Goal: Task Accomplishment & Management: Complete application form

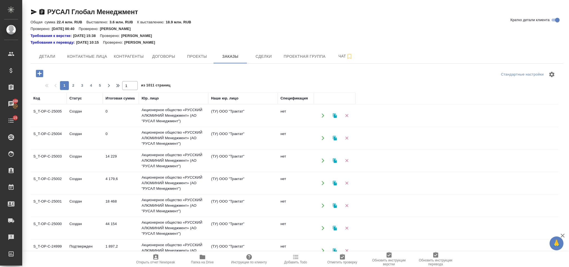
drag, startPoint x: 43, startPoint y: 73, endPoint x: 403, endPoint y: 93, distance: 360.1
click at [43, 73] on icon "button" at bounding box center [40, 74] width 10 height 10
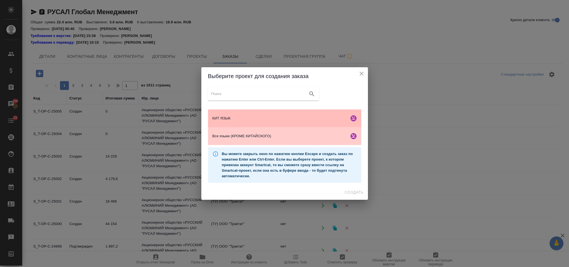
click at [244, 118] on span "КИТ ЯЗЫК" at bounding box center [280, 119] width 135 height 6
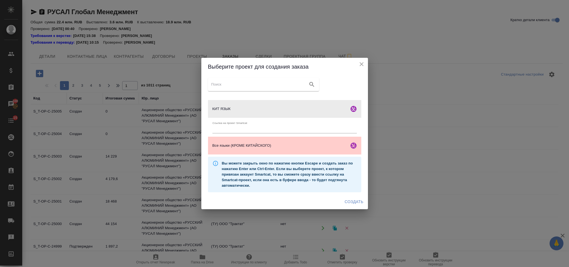
click at [360, 203] on span "Создать" at bounding box center [354, 201] width 19 height 7
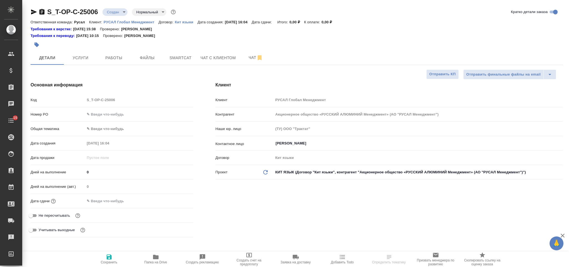
select select "RU"
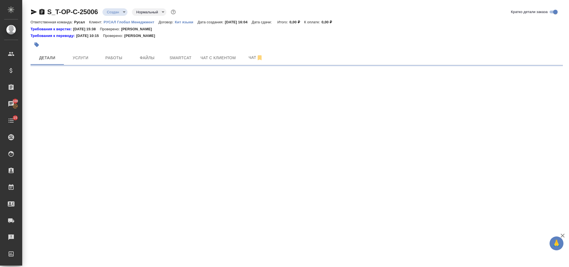
select select "RU"
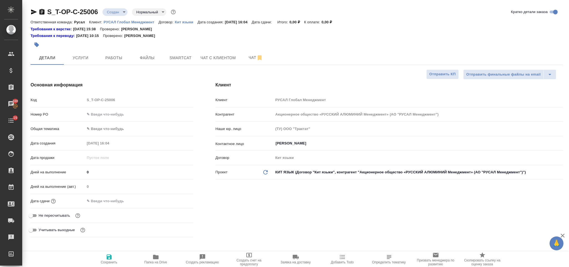
type textarea "x"
click at [126, 115] on input "text" at bounding box center [139, 114] width 108 height 8
click at [133, 115] on input "text" at bounding box center [139, 114] width 108 height 8
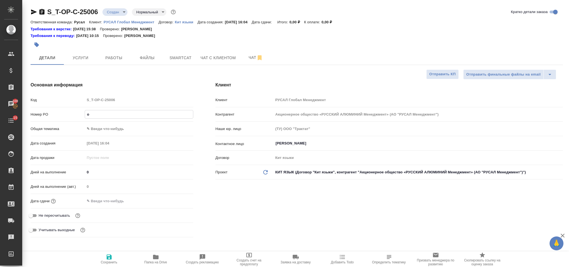
type input "от"
type textarea "x"
type input "от"
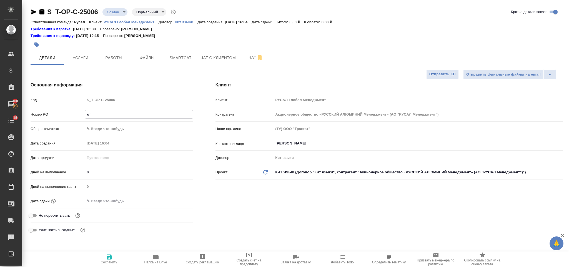
type textarea "x"
type input "от [PERSON_NAME]"
type textarea "x"
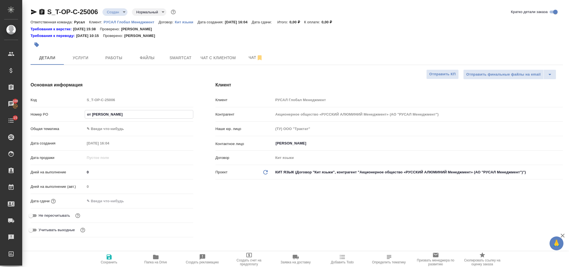
type textarea "x"
type input "от [DEMOGRAPHIC_DATA]"
type textarea "x"
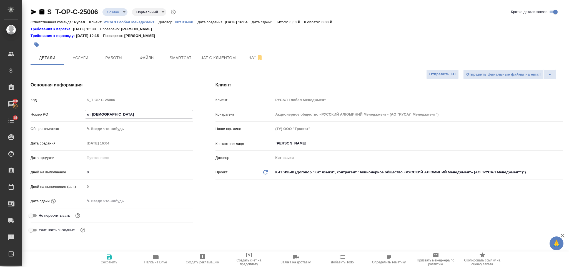
type textarea "x"
type input "от [PERSON_NAME]"
type textarea "x"
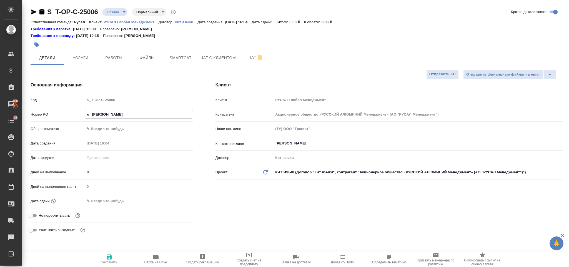
type input "от [PERSON_NAME]"
type textarea "x"
type input "от [PERSON_NAME]"
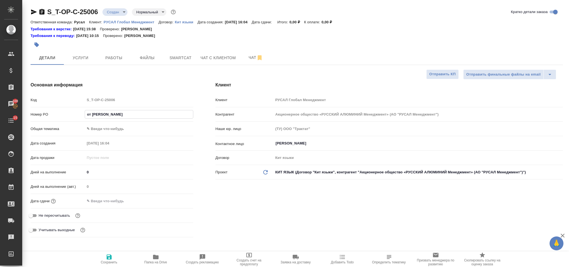
type textarea "x"
type input "от Исаква_"
type textarea "x"
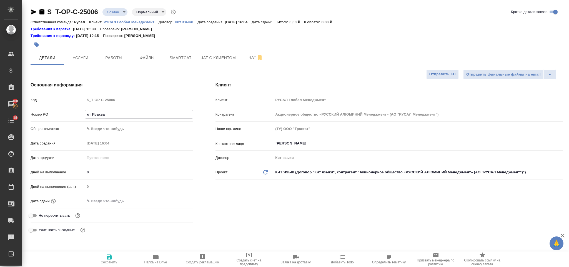
type textarea "x"
type input "от [PERSON_NAME]"
type textarea "x"
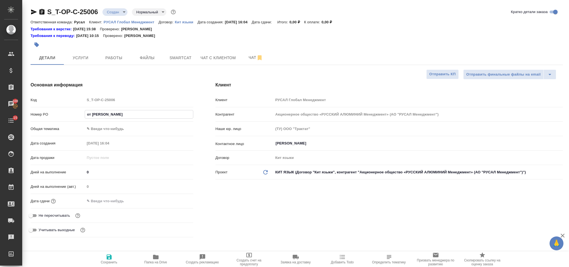
type textarea "x"
type input "от [PERSON_NAME]"
type textarea "x"
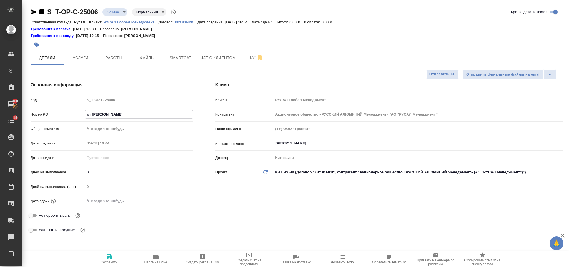
type input "от [PERSON_NAME]"
type textarea "x"
type input "от [DEMOGRAPHIC_DATA]"
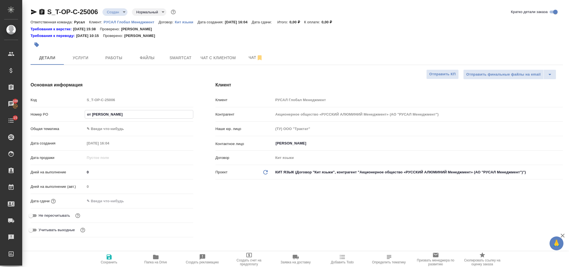
type textarea "x"
type input "от [PERSON_NAME]"
type textarea "x"
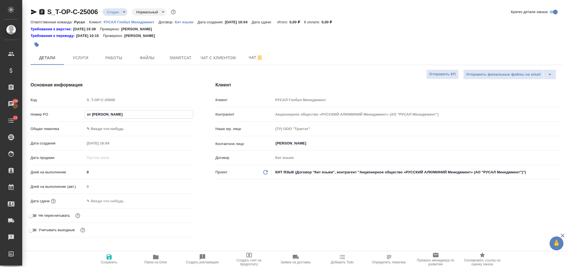
type textarea "x"
type input "от [PERSON_NAME]"
type textarea "x"
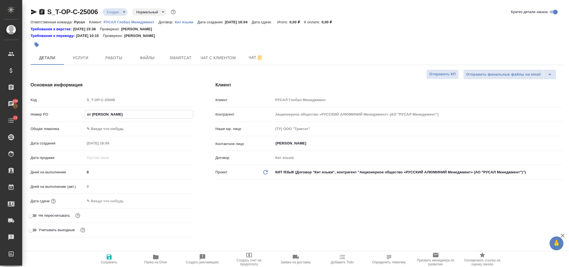
type textarea "x"
type input "от Исаева_"
type textarea "x"
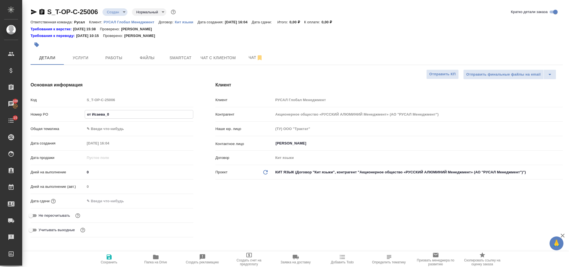
type input "от Исаева_01"
type textarea "x"
type input "от Исаева_01."
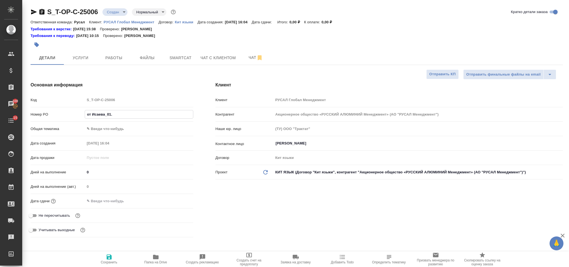
type textarea "x"
type input "от Исаева_01.09"
type textarea "x"
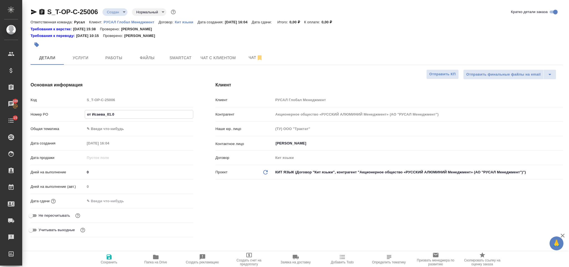
type textarea "x"
type input "от Исаева_01.09-"
type textarea "x"
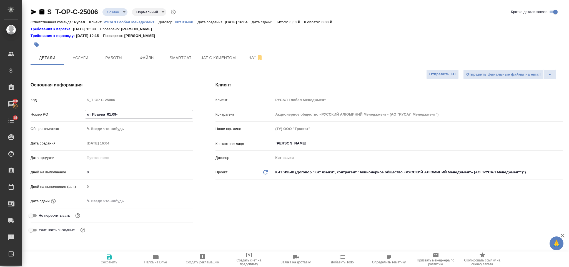
type textarea "x"
type input "от Исаева_01.09-5"
type textarea "x"
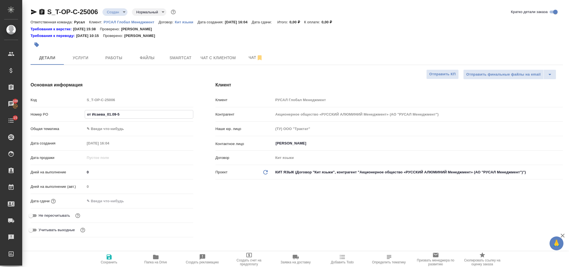
type input "от Исаева_01.09-5"
click at [139, 128] on body "🙏 .cls-1 fill:#fff; AWATERA [PERSON_NAME] Спецификации Заказы 100 Чаты 15 Todo …" at bounding box center [284, 133] width 569 height 267
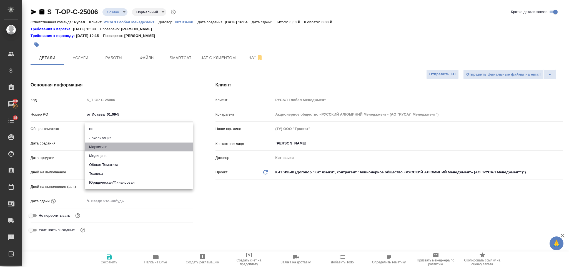
click at [115, 148] on li "Маркетинг" at bounding box center [139, 147] width 108 height 9
type input "marketing"
type textarea "x"
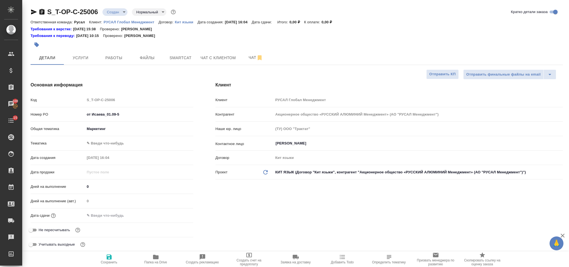
click at [112, 143] on body "🙏 .cls-1 fill:#fff; AWATERA [PERSON_NAME] Спецификации Заказы 100 Чаты 15 Todo …" at bounding box center [284, 133] width 569 height 267
click at [113, 153] on li "Маркетинг" at bounding box center [139, 152] width 108 height 9
type textarea "x"
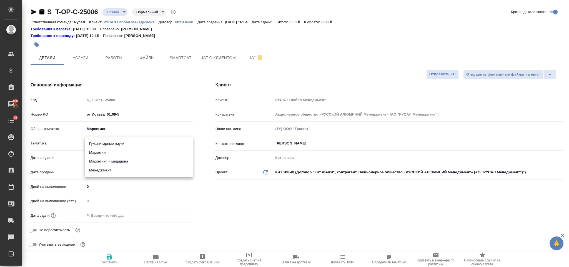
type input "5a8b8b956a9677013d343d63"
drag, startPoint x: 123, startPoint y: 213, endPoint x: 125, endPoint y: 210, distance: 3.9
click at [124, 213] on input "text" at bounding box center [109, 215] width 49 height 8
click at [176, 214] on icon "button" at bounding box center [177, 215] width 5 height 6
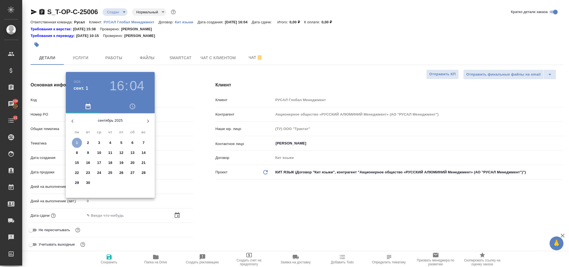
click at [78, 143] on p "1" at bounding box center [77, 143] width 2 height 6
type input "[DATE] 16:04"
type textarea "x"
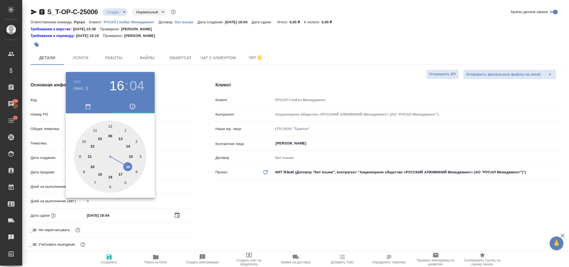
click at [128, 165] on div at bounding box center [110, 157] width 72 height 72
type textarea "x"
click at [110, 187] on div at bounding box center [110, 157] width 72 height 72
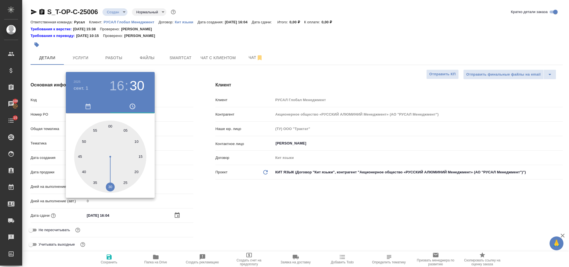
type input "[DATE] 16:30"
type textarea "x"
click at [216, 193] on div at bounding box center [284, 133] width 569 height 267
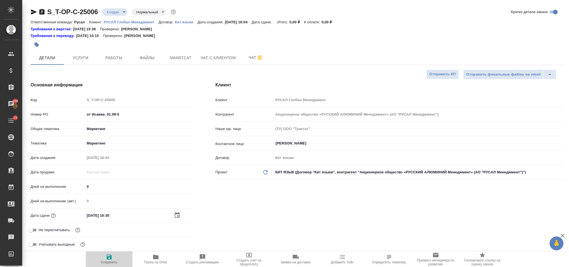
click at [116, 254] on span "Сохранить" at bounding box center [109, 259] width 40 height 11
type textarea "x"
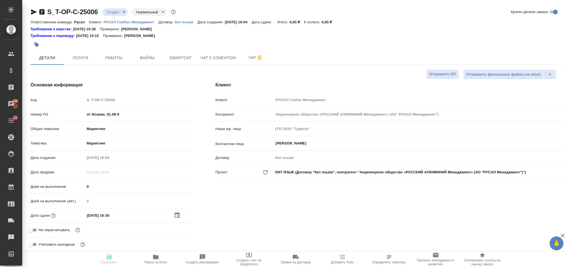
type textarea "x"
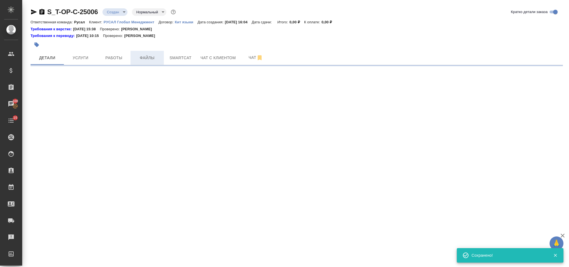
select select "RU"
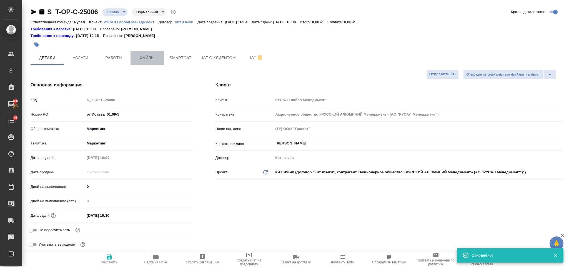
click at [153, 64] on button "Файлы" at bounding box center [147, 58] width 33 height 14
type textarea "x"
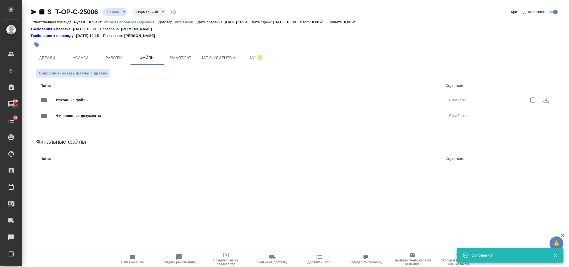
click at [113, 95] on div "Исходные файлы 0 файлов" at bounding box center [253, 99] width 425 height 13
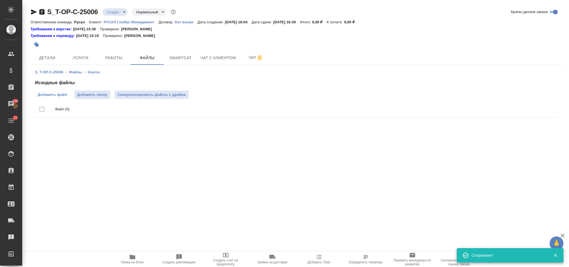
click at [58, 97] on span "Добавить файл" at bounding box center [52, 95] width 29 height 6
click at [0, 0] on input "Добавить файл" at bounding box center [0, 0] width 0 height 0
click at [87, 54] on span "Услуги" at bounding box center [80, 57] width 27 height 7
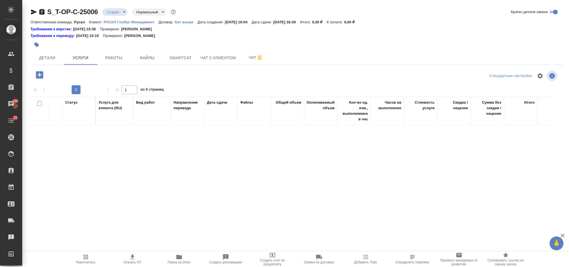
click at [42, 73] on icon "button" at bounding box center [39, 74] width 7 height 7
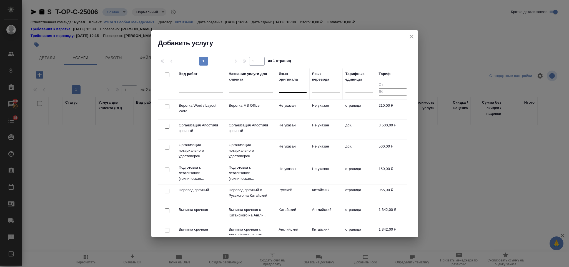
click at [293, 90] on div at bounding box center [293, 87] width 28 height 8
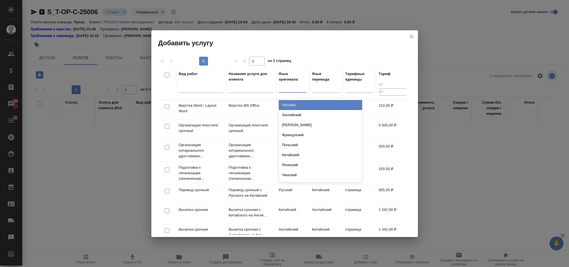
click at [296, 104] on div "Русский" at bounding box center [320, 105] width 83 height 10
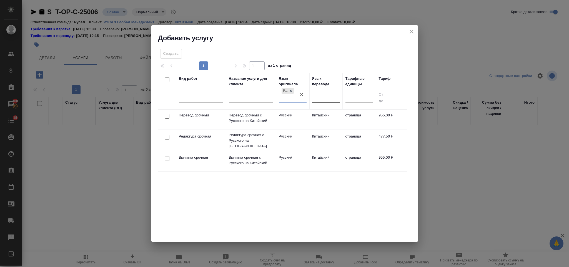
click at [326, 98] on div at bounding box center [326, 97] width 28 height 8
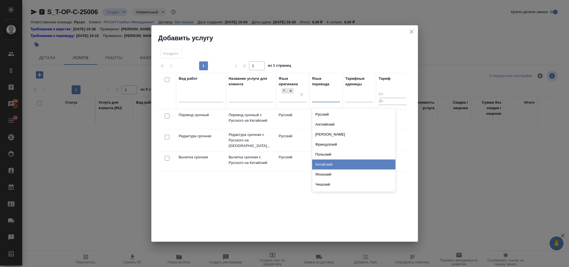
click at [334, 162] on div "Китайский" at bounding box center [353, 165] width 83 height 10
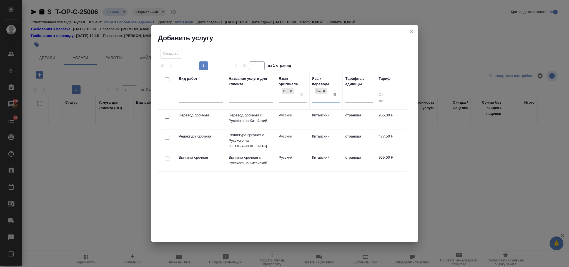
click at [168, 115] on input "checkbox" at bounding box center [167, 116] width 5 height 5
checkbox input "true"
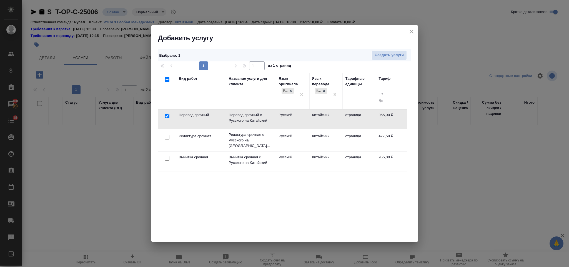
click at [167, 136] on input "checkbox" at bounding box center [167, 137] width 5 height 5
checkbox input "true"
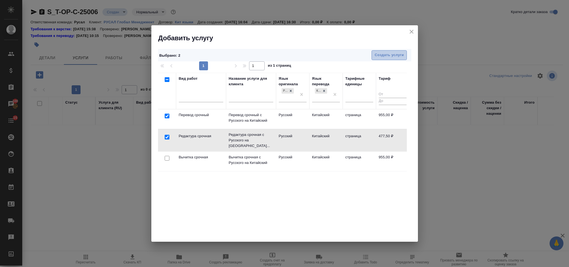
click at [400, 57] on span "Создать услуги" at bounding box center [389, 55] width 29 height 6
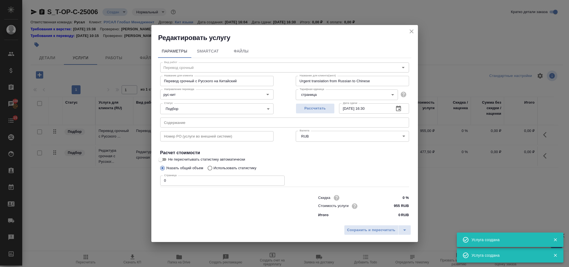
type input "Перевод срочный"
type input "Перевод срочный с Русского на Китайский"
type input "Urgent translation from Russian to Chinese"
type input "955 RUB"
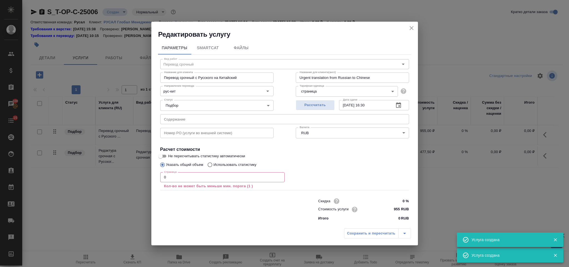
click at [266, 118] on input "text" at bounding box center [284, 119] width 249 height 10
paste input "Перевод рус-кит"
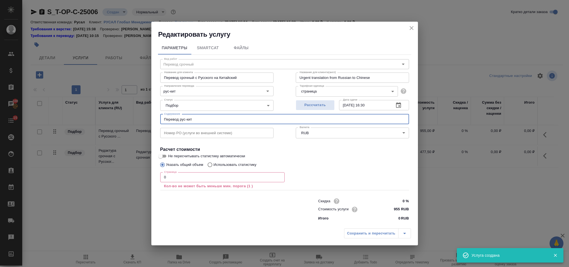
type input "Перевод рус-кит"
click at [164, 177] on input "0" at bounding box center [222, 177] width 125 height 10
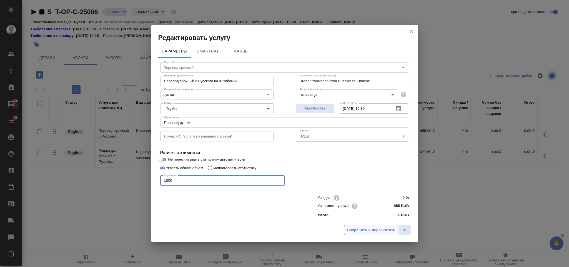
type input "1800"
click at [360, 232] on span "Сохранить и пересчитать" at bounding box center [371, 230] width 48 height 6
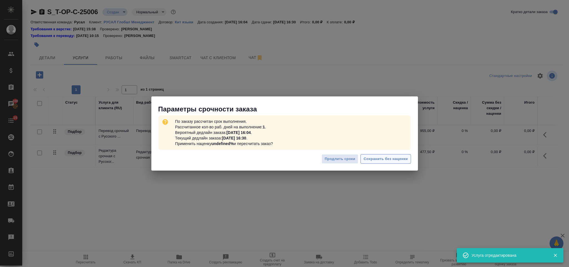
click at [383, 159] on span "Сохранить без наценки" at bounding box center [386, 159] width 44 height 6
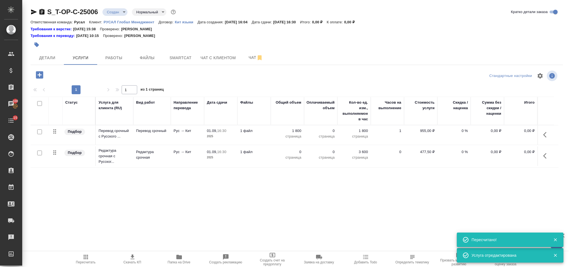
type input "urgent"
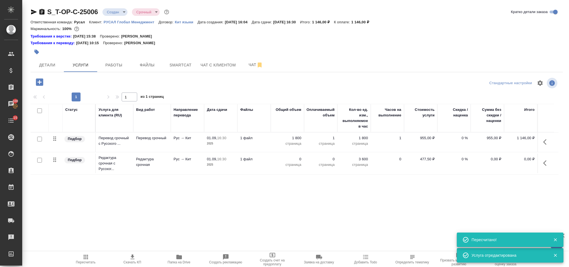
click at [548, 162] on icon "button" at bounding box center [547, 163] width 7 height 7
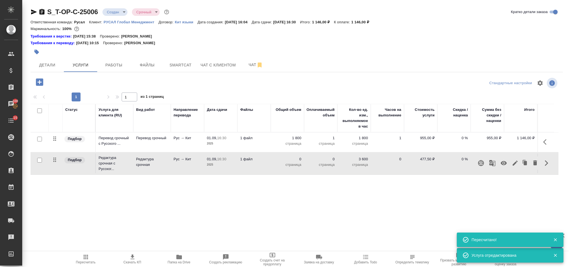
click at [516, 161] on icon "button" at bounding box center [515, 163] width 7 height 7
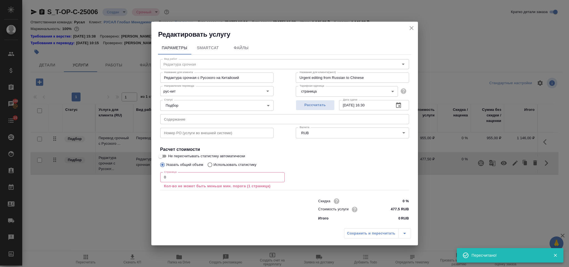
click at [211, 176] on input "0" at bounding box center [222, 177] width 125 height 10
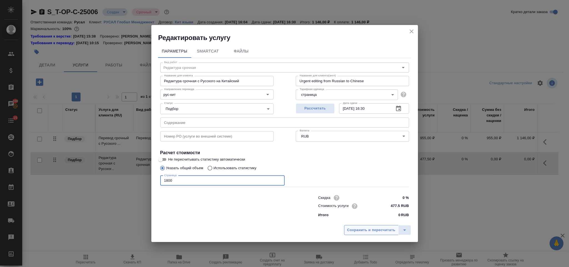
type input "1800"
click at [356, 227] on span "Сохранить и пересчитать" at bounding box center [371, 230] width 48 height 6
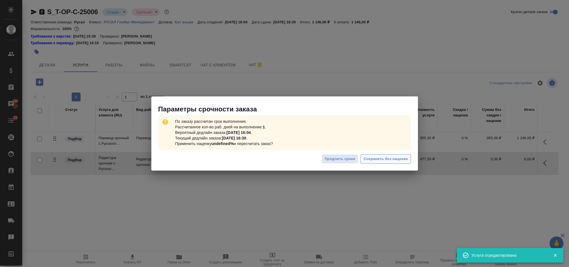
click at [371, 160] on span "Сохранить без наценки" at bounding box center [386, 159] width 44 height 6
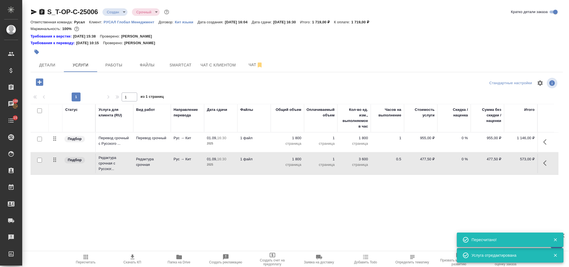
click at [43, 83] on icon "button" at bounding box center [39, 81] width 7 height 7
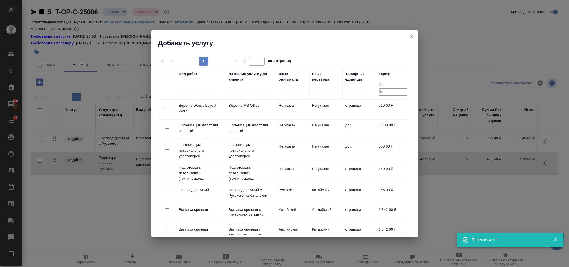
drag, startPoint x: 168, startPoint y: 107, endPoint x: 345, endPoint y: 63, distance: 182.6
click at [168, 107] on input "checkbox" at bounding box center [167, 106] width 5 height 5
checkbox input "true"
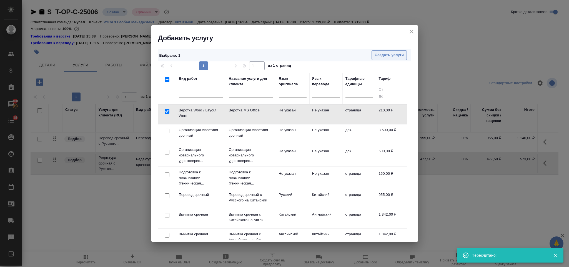
click at [377, 58] on span "Создать услуги" at bounding box center [389, 55] width 29 height 6
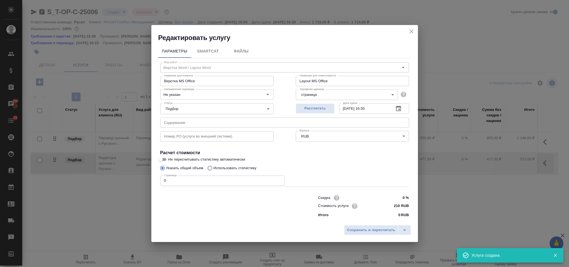
click at [177, 181] on input "0" at bounding box center [222, 181] width 125 height 10
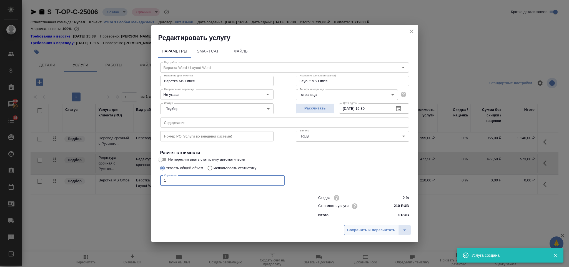
type input "1"
click at [352, 231] on span "Сохранить и пересчитать" at bounding box center [371, 230] width 48 height 6
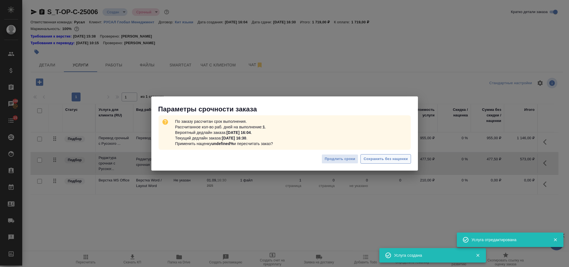
click at [361, 160] on button "Сохранить без наценки" at bounding box center [386, 159] width 50 height 10
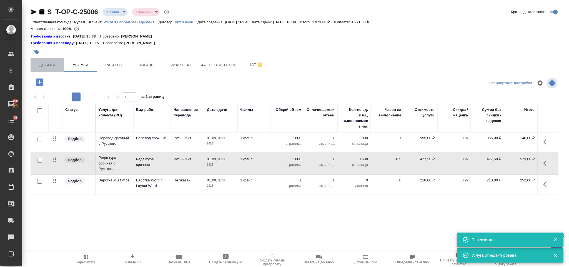
click at [56, 64] on span "Детали" at bounding box center [47, 65] width 27 height 7
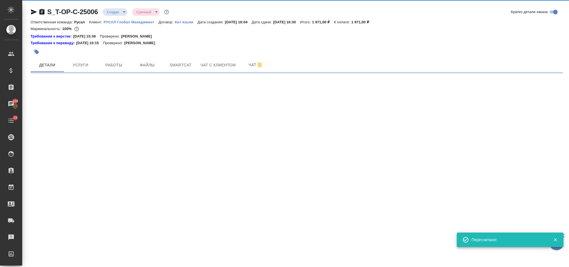
select select "RU"
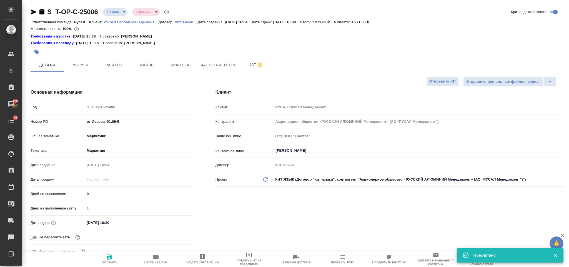
type textarea "x"
click at [32, 13] on icon "button" at bounding box center [34, 11] width 6 height 5
